Goal: Task Accomplishment & Management: Use online tool/utility

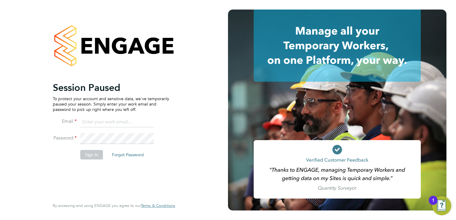
click at [88, 120] on input at bounding box center [117, 122] width 74 height 11
type input "johnw@falcongreen.co.uk"
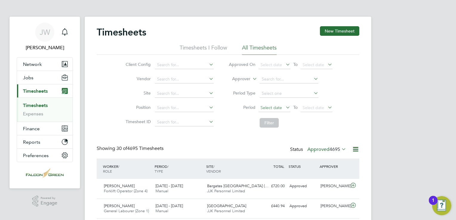
click at [275, 110] on span "Select date" at bounding box center [274, 108] width 32 height 8
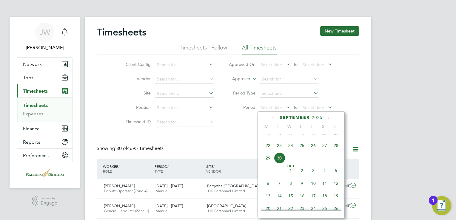
click at [266, 151] on span "22" at bounding box center [267, 145] width 11 height 11
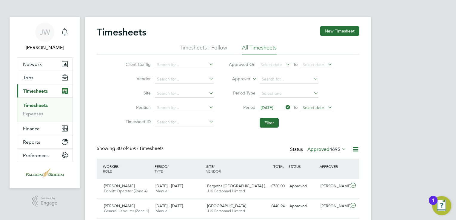
click at [308, 108] on span "Select date" at bounding box center [313, 107] width 21 height 5
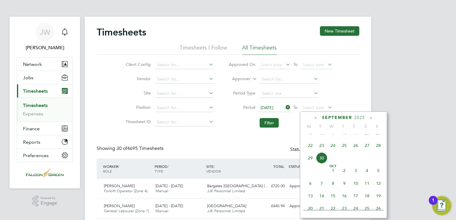
click at [378, 151] on span "28" at bounding box center [378, 145] width 11 height 11
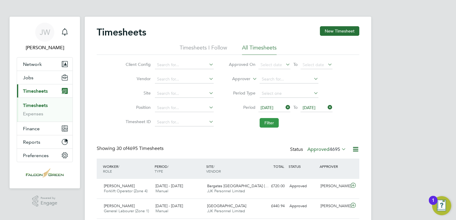
click at [270, 125] on button "Filter" at bounding box center [269, 123] width 19 height 10
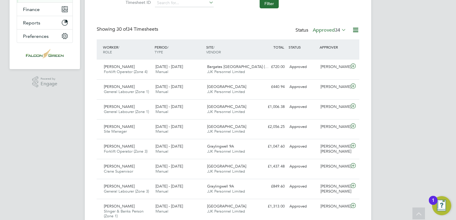
click at [325, 28] on label "Approved 34" at bounding box center [329, 30] width 33 height 6
